Goal: Task Accomplishment & Management: Manage account settings

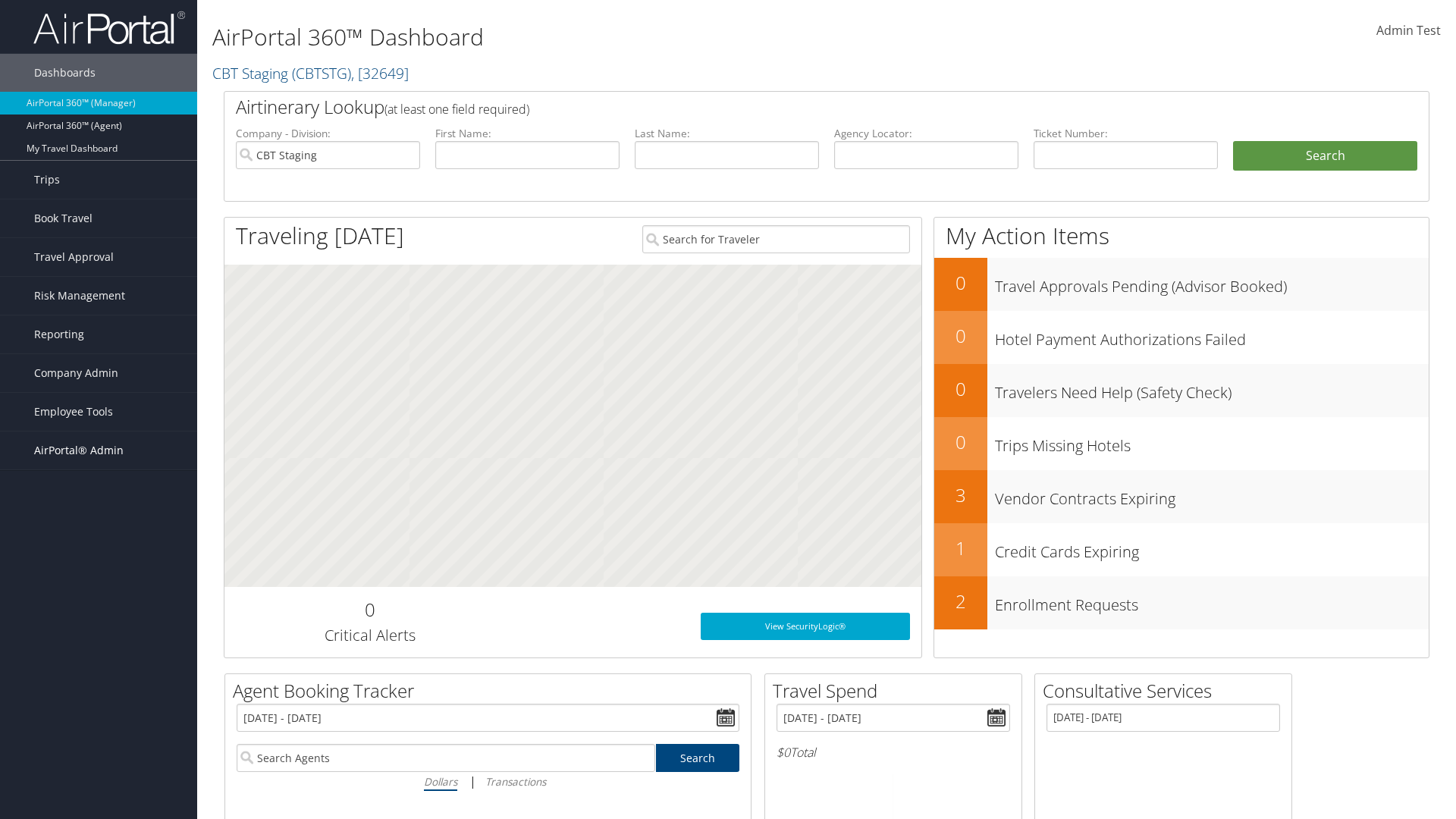
click at [99, 450] on span "AirPortal® Admin" at bounding box center [79, 450] width 90 height 37
click at [99, 526] on link "Location Profiles" at bounding box center [99, 526] width 197 height 23
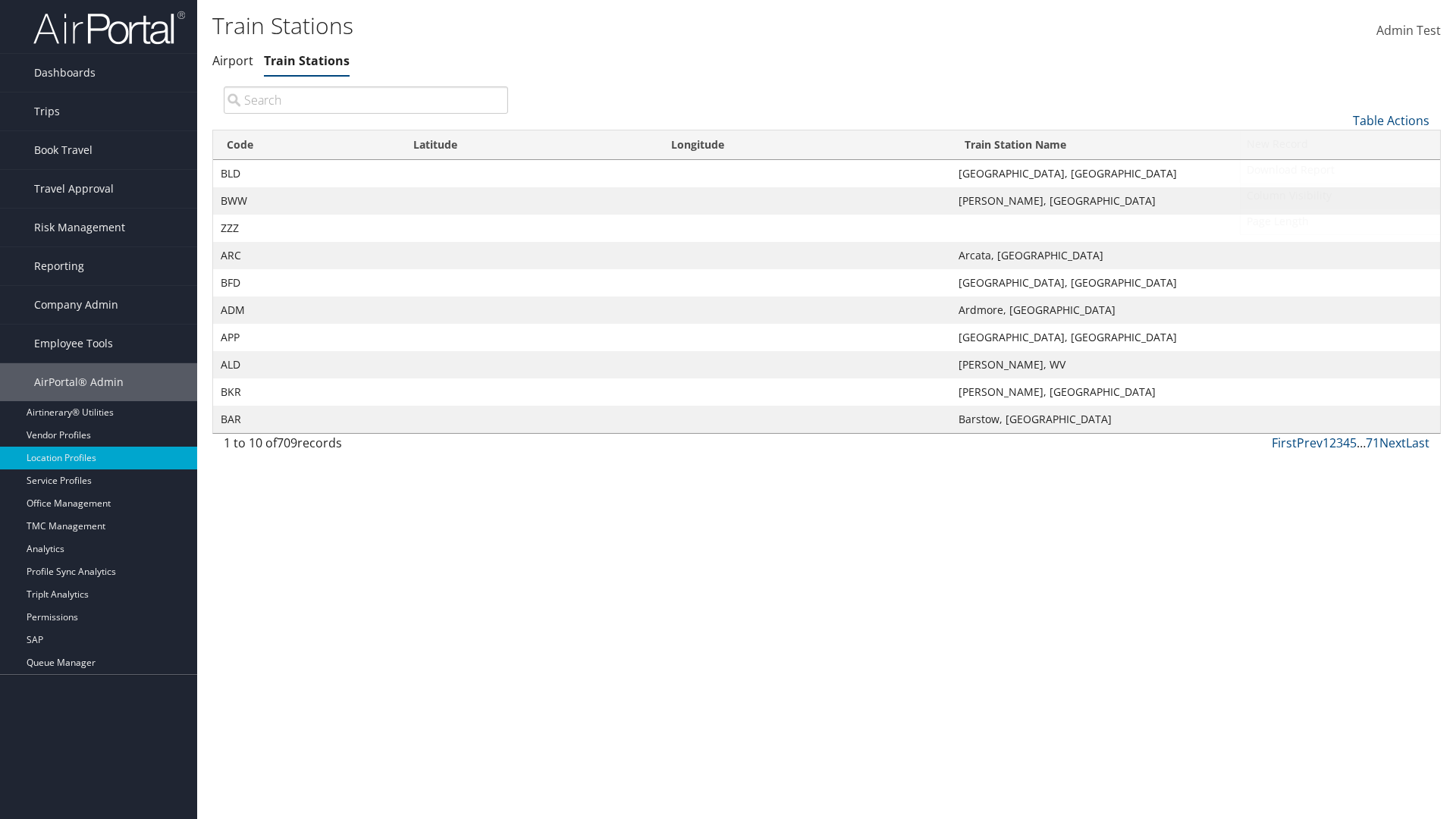
click at [1340, 195] on link "Column Visibility" at bounding box center [1340, 196] width 199 height 26
click at [1340, 145] on link "Code" at bounding box center [1340, 146] width 199 height 26
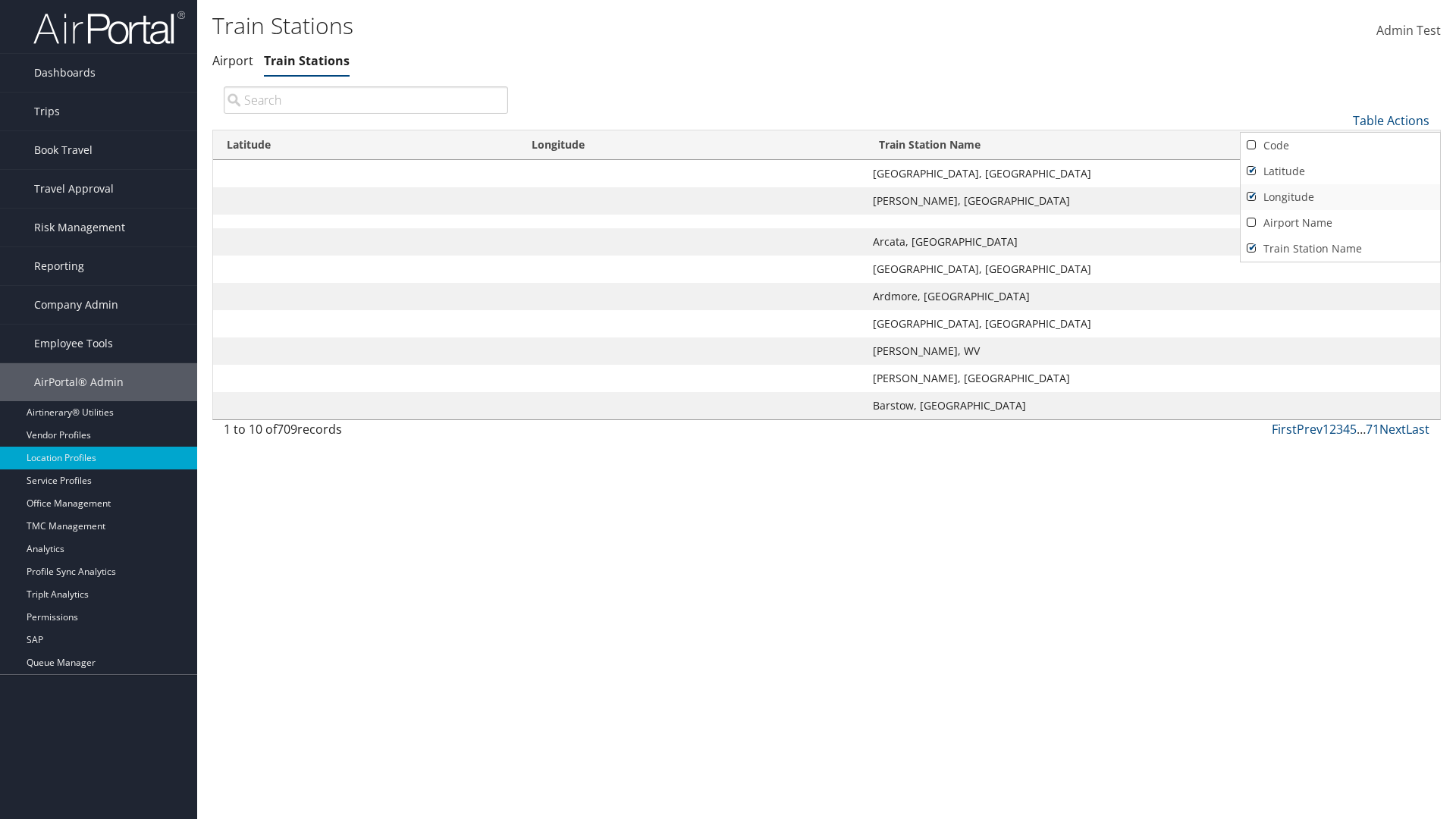
click at [1340, 171] on link "Latitude" at bounding box center [1340, 171] width 199 height 26
click at [1340, 196] on link "Longitude" at bounding box center [1340, 197] width 199 height 26
